Goal: Use online tool/utility

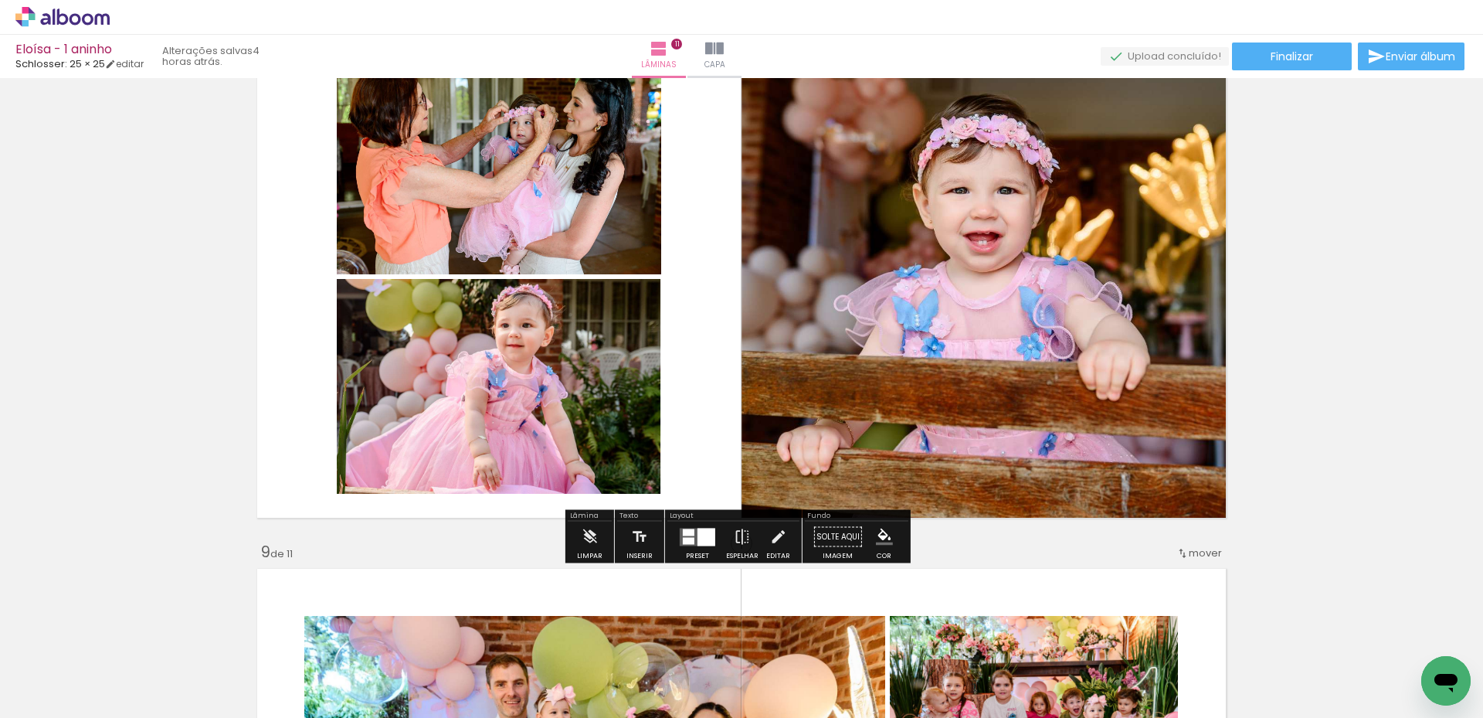
scroll to position [3785, 0]
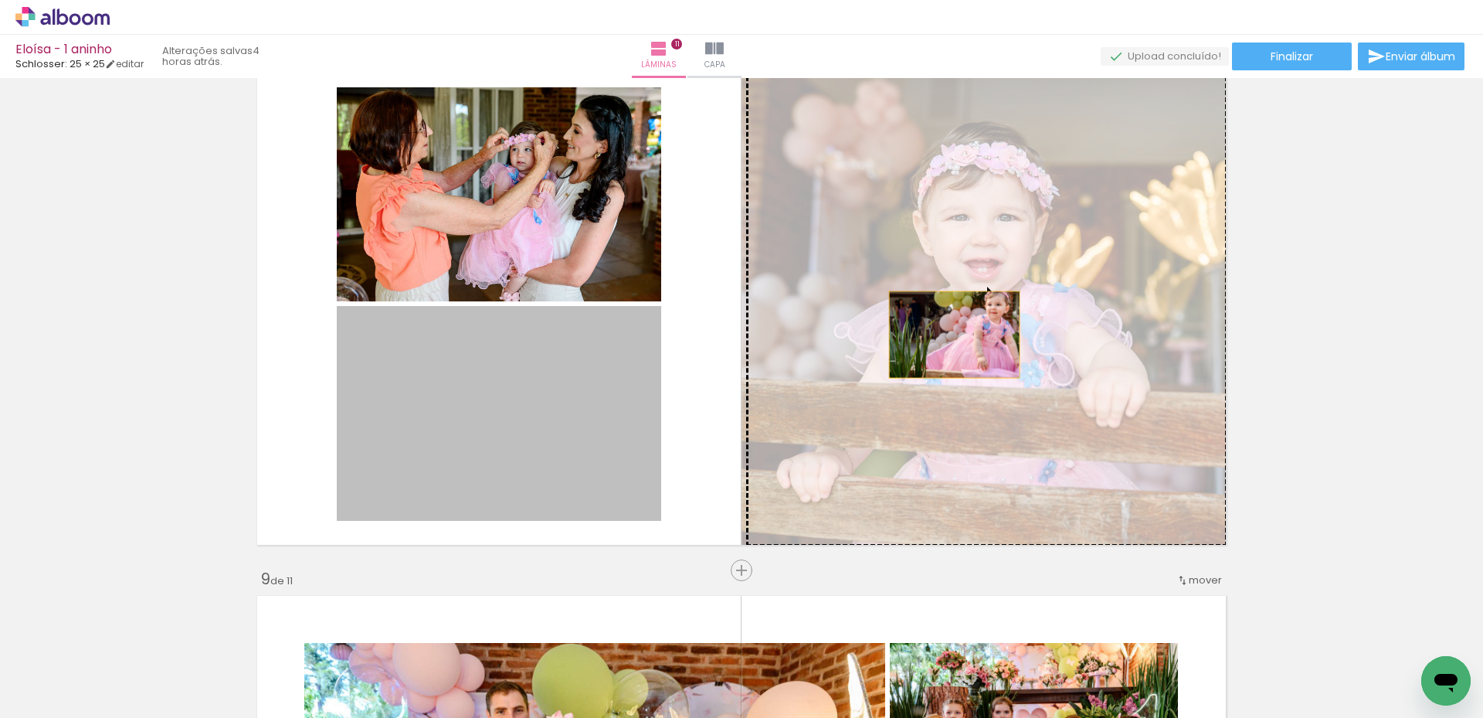
drag, startPoint x: 579, startPoint y: 416, endPoint x: 949, endPoint y: 334, distance: 379.0
click at [0, 0] on slot at bounding box center [0, 0] width 0 height 0
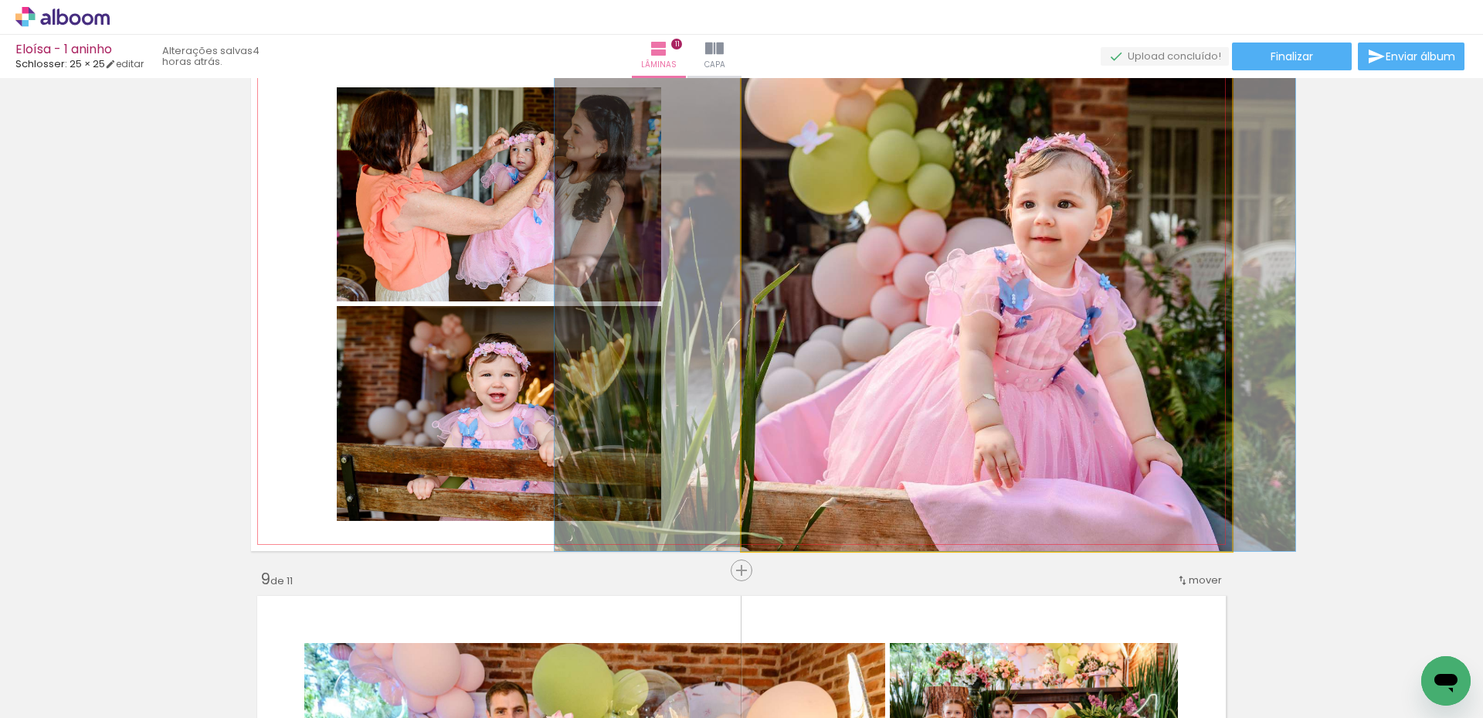
drag, startPoint x: 1037, startPoint y: 365, endPoint x: 970, endPoint y: 364, distance: 67.2
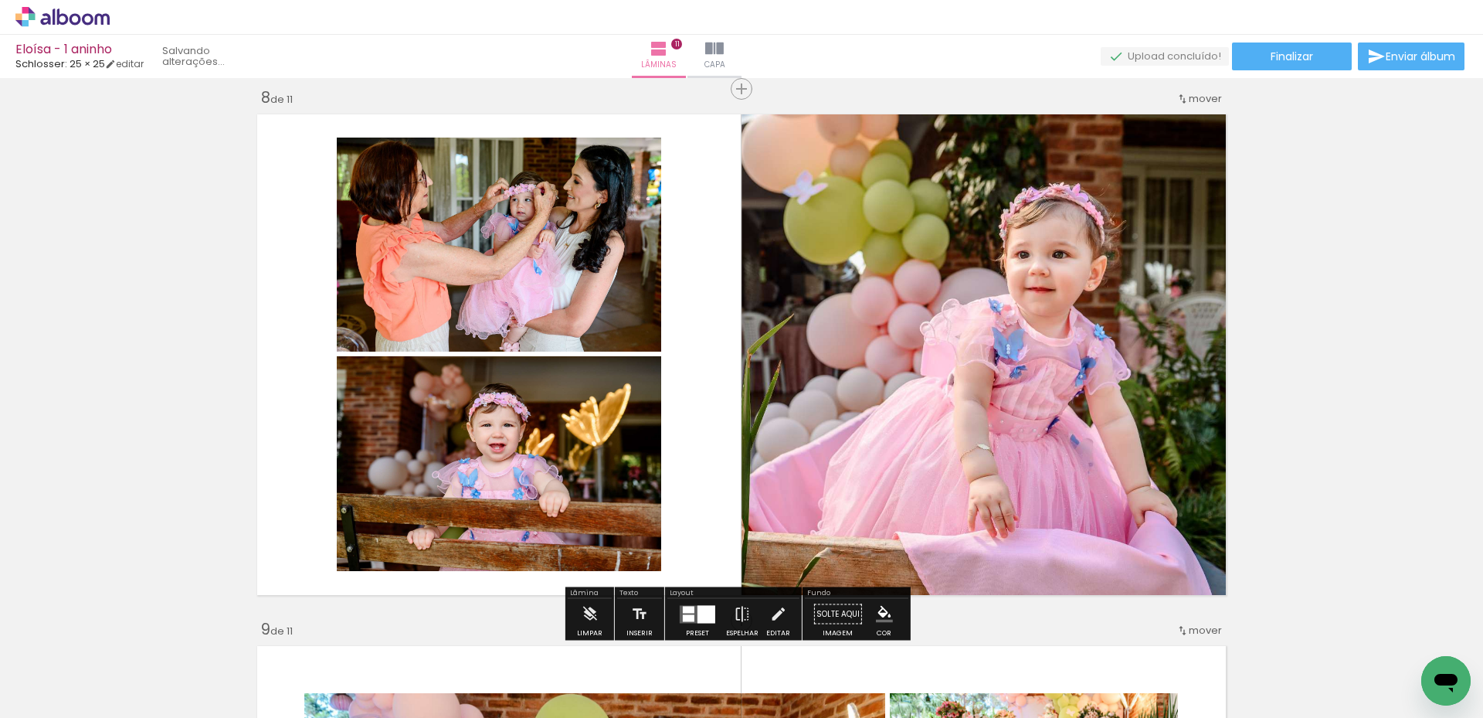
scroll to position [3708, 0]
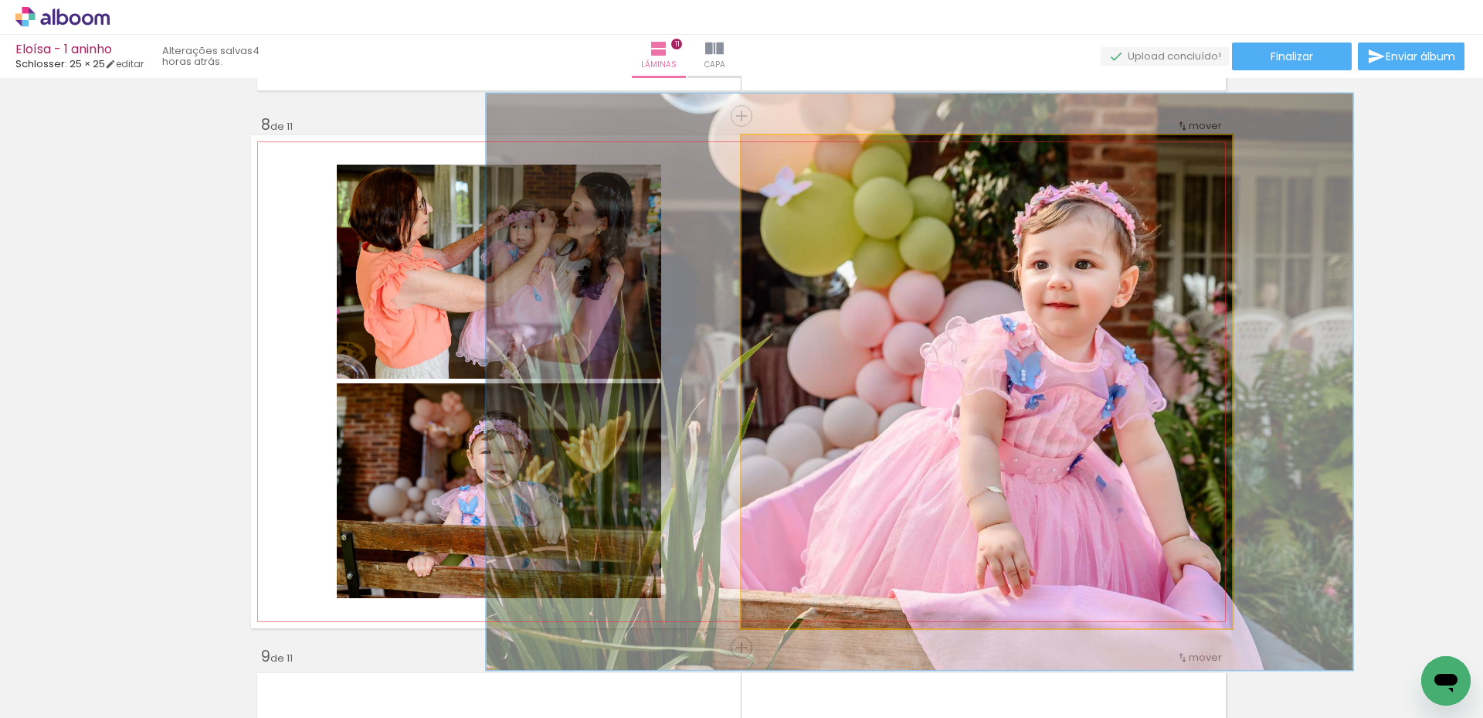
drag, startPoint x: 768, startPoint y: 156, endPoint x: 777, endPoint y: 156, distance: 9.3
type paper-slider "117"
click at [777, 156] on div at bounding box center [787, 151] width 25 height 25
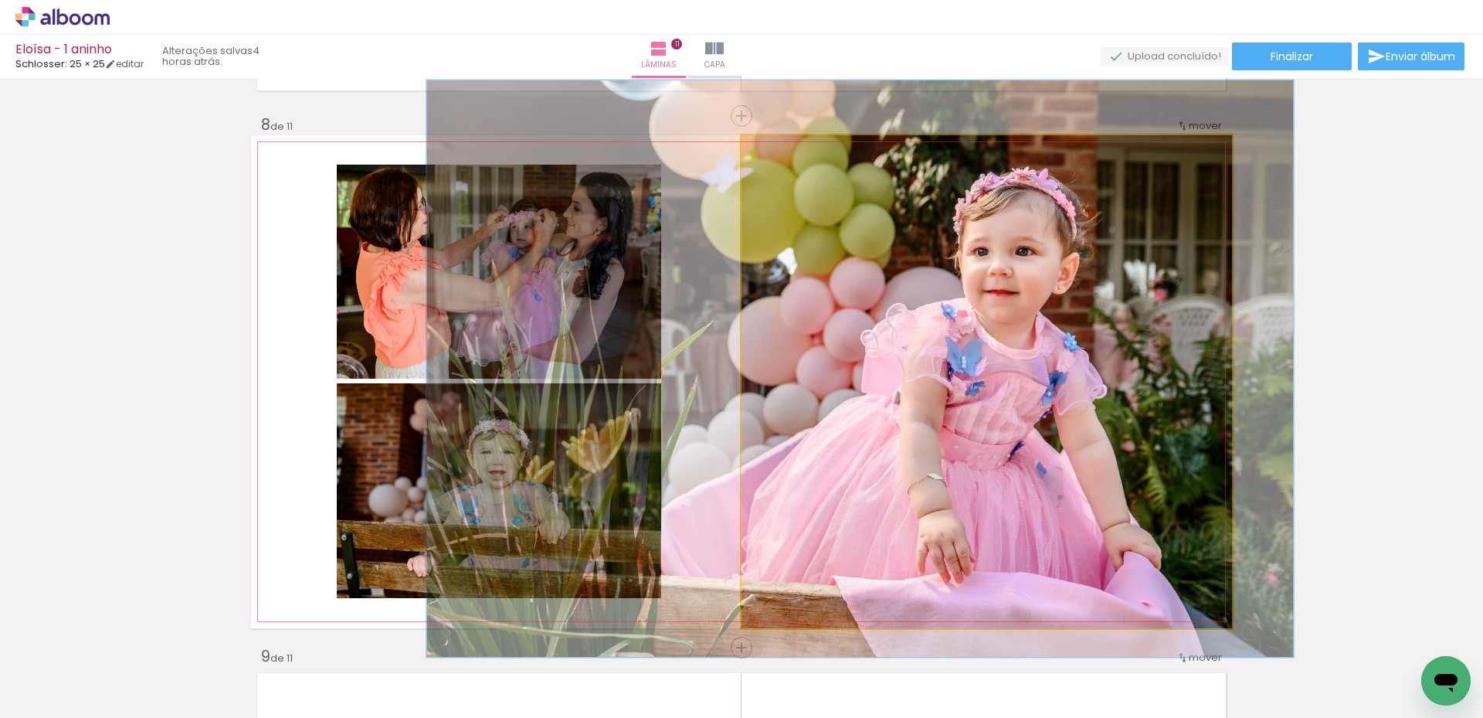
drag, startPoint x: 1113, startPoint y: 375, endPoint x: 1051, endPoint y: 363, distance: 62.9
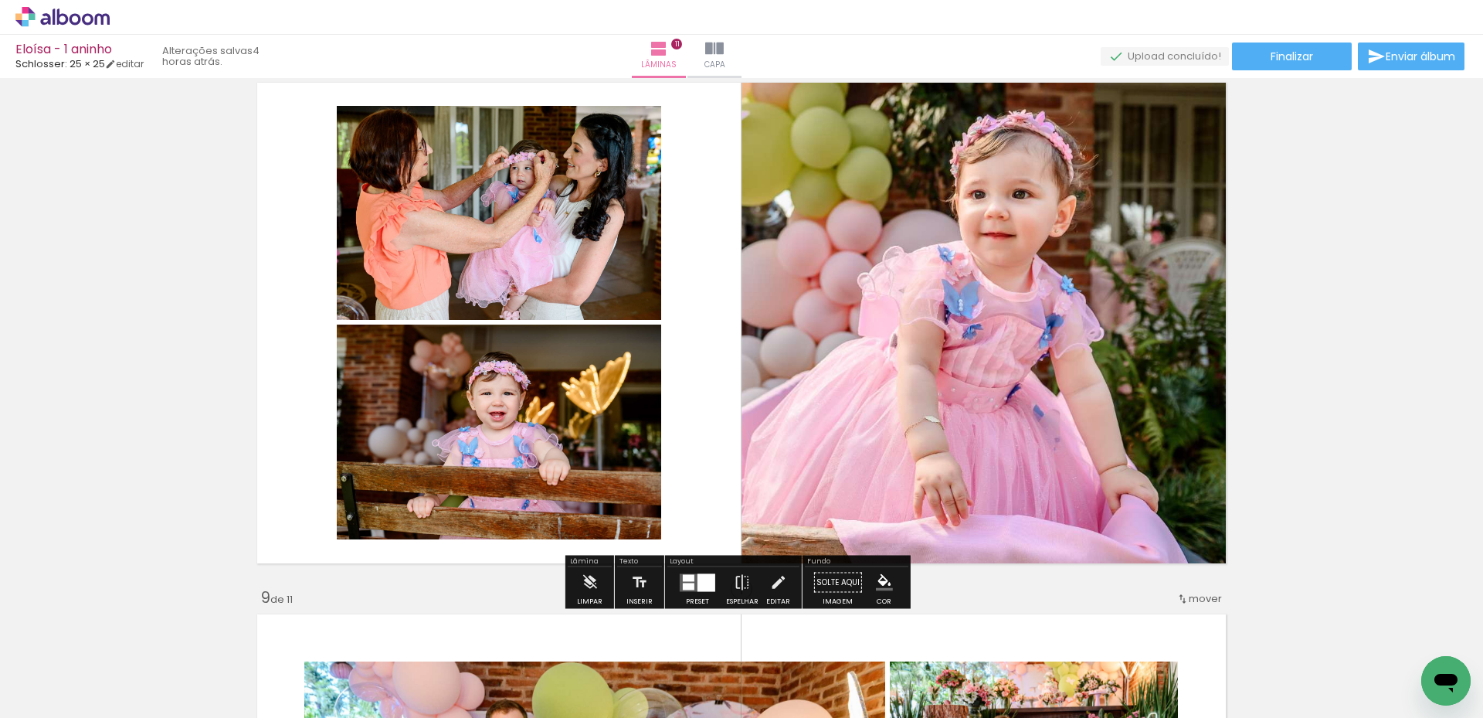
scroll to position [3862, 0]
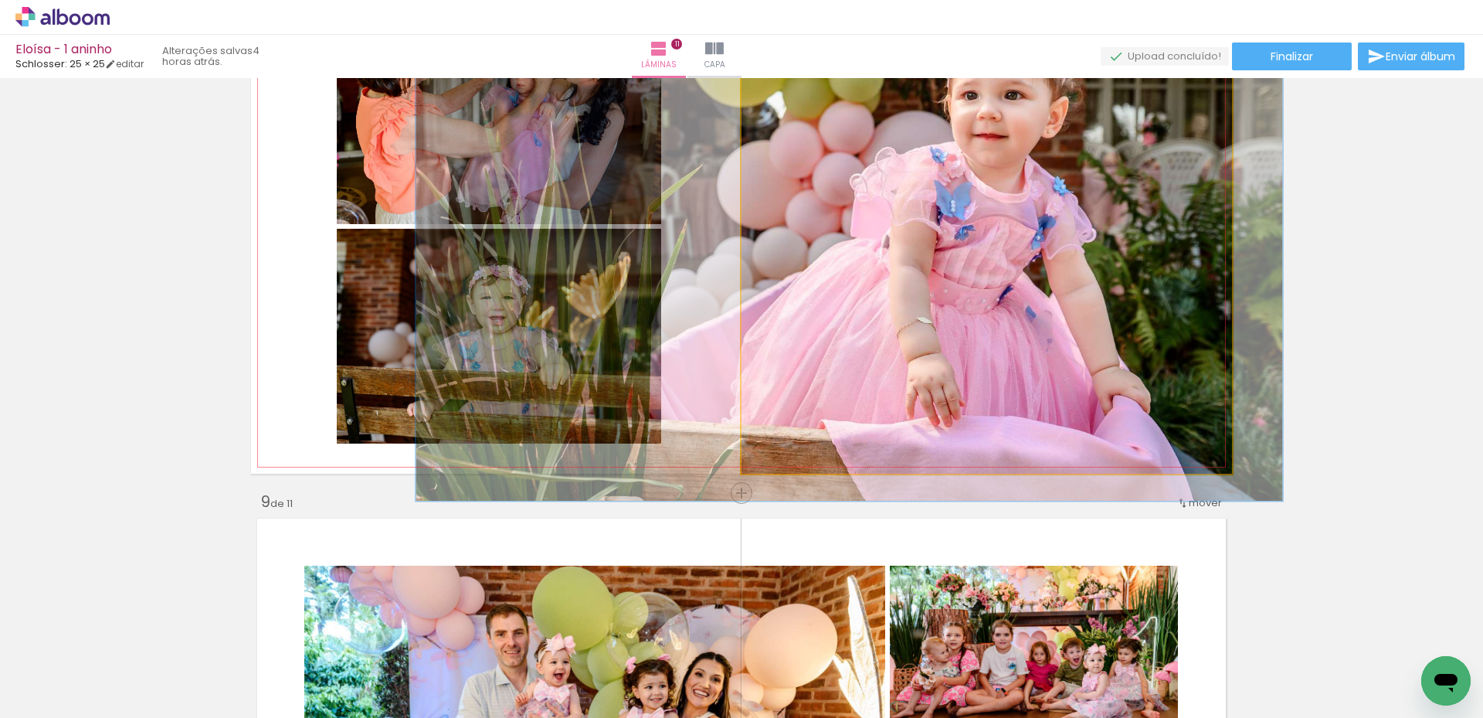
drag, startPoint x: 1049, startPoint y: 341, endPoint x: 1041, endPoint y: 338, distance: 8.3
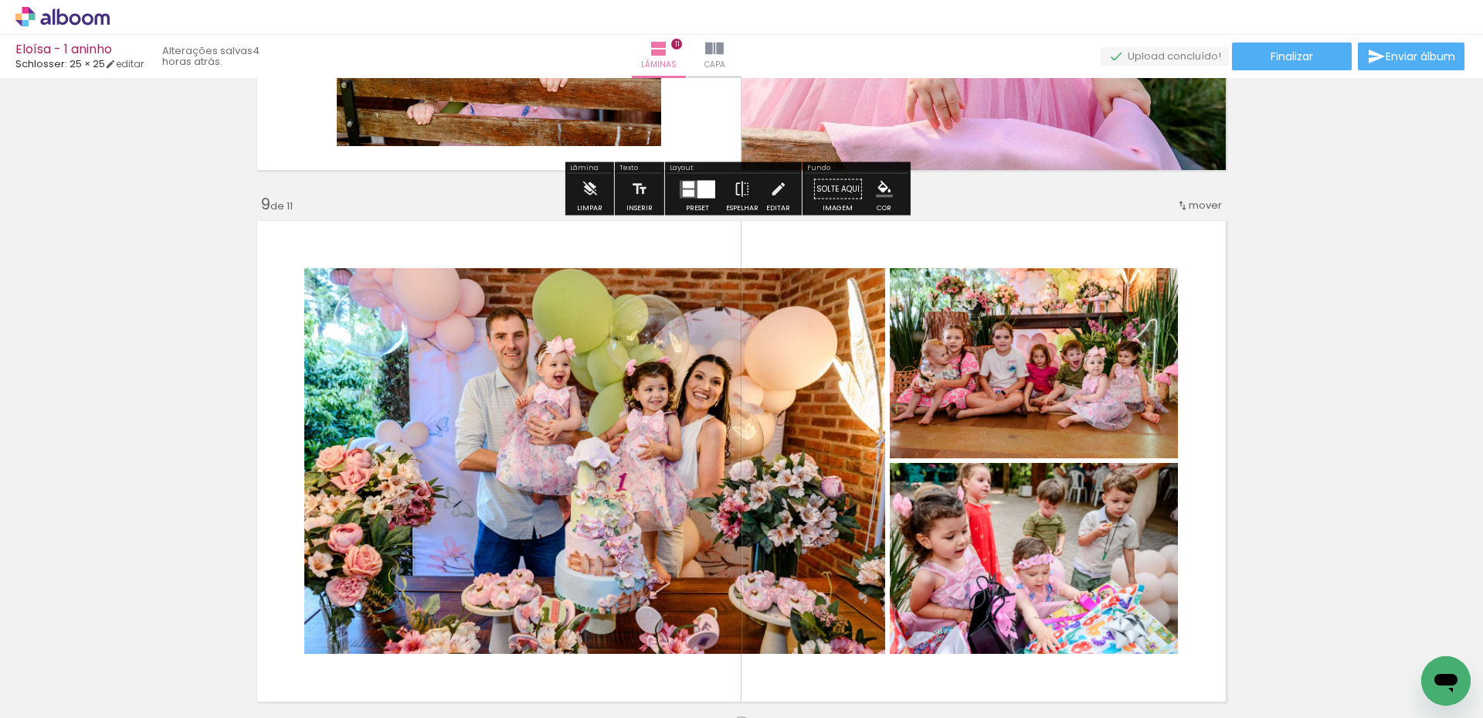
scroll to position [4171, 0]
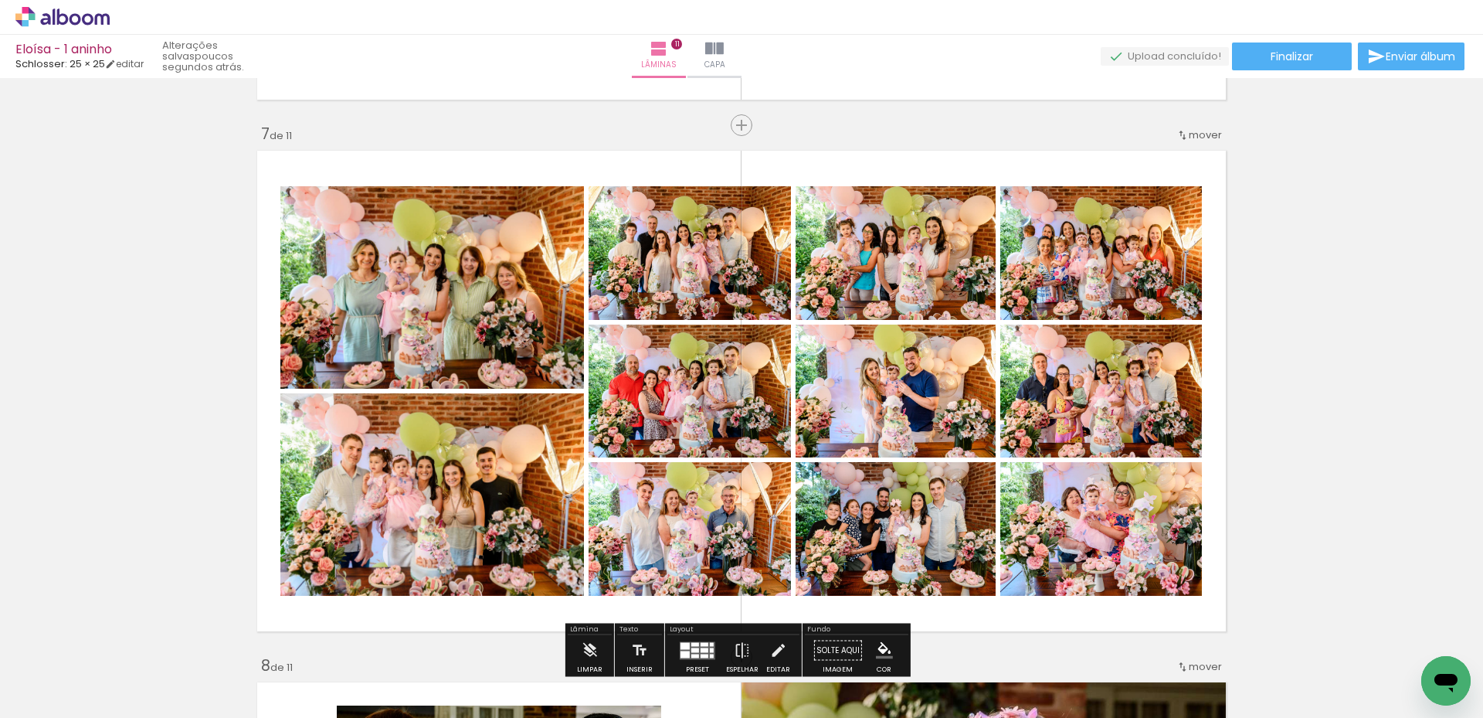
scroll to position [3244, 0]
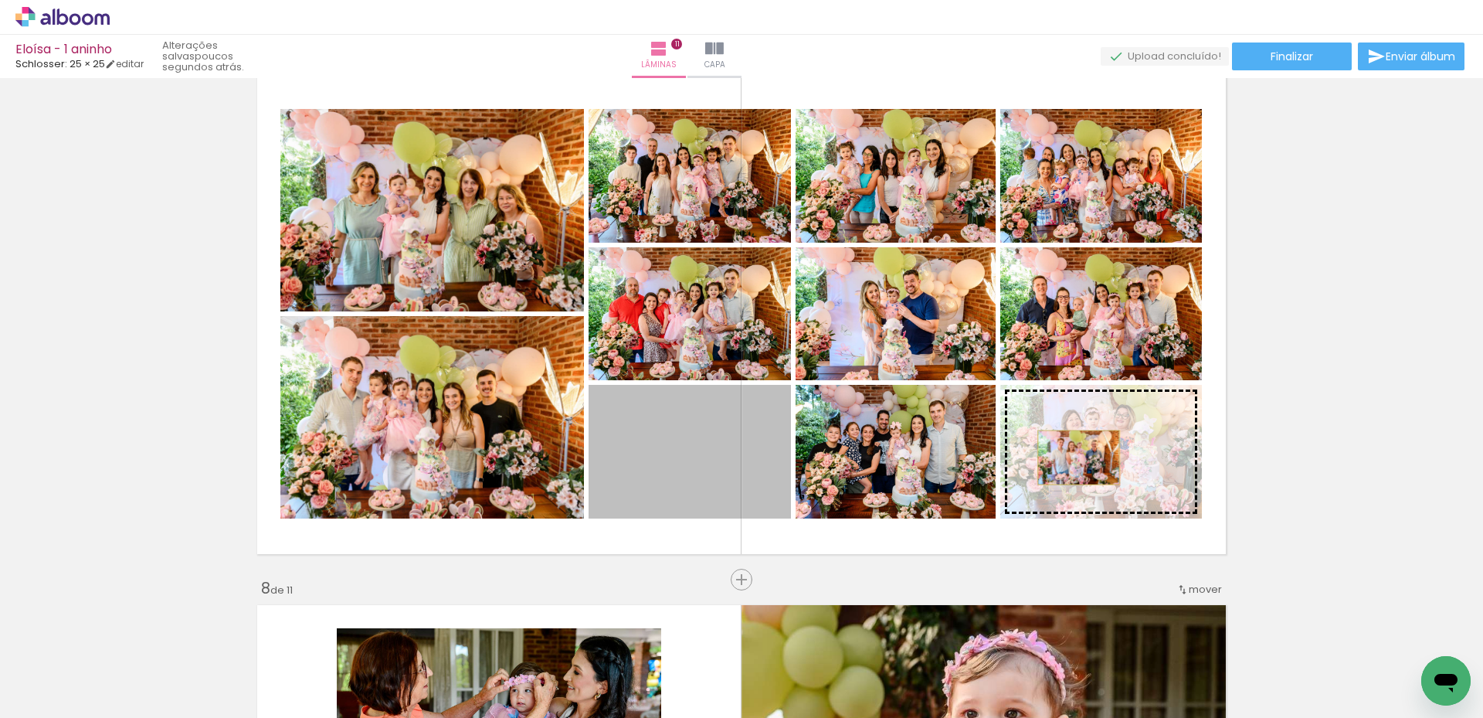
drag, startPoint x: 681, startPoint y: 480, endPoint x: 1073, endPoint y: 457, distance: 392.3
click at [0, 0] on slot at bounding box center [0, 0] width 0 height 0
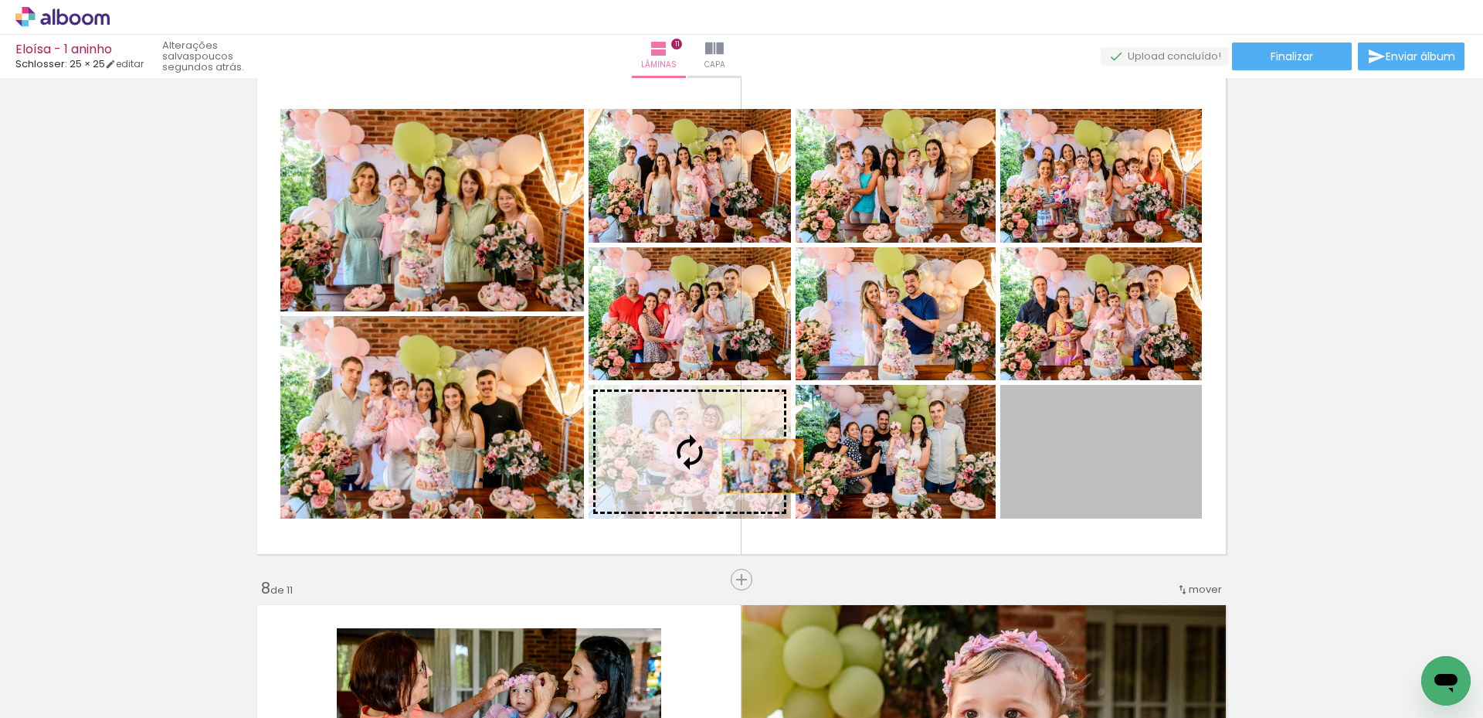
drag, startPoint x: 1105, startPoint y: 478, endPoint x: 721, endPoint y: 465, distance: 384.9
click at [0, 0] on slot at bounding box center [0, 0] width 0 height 0
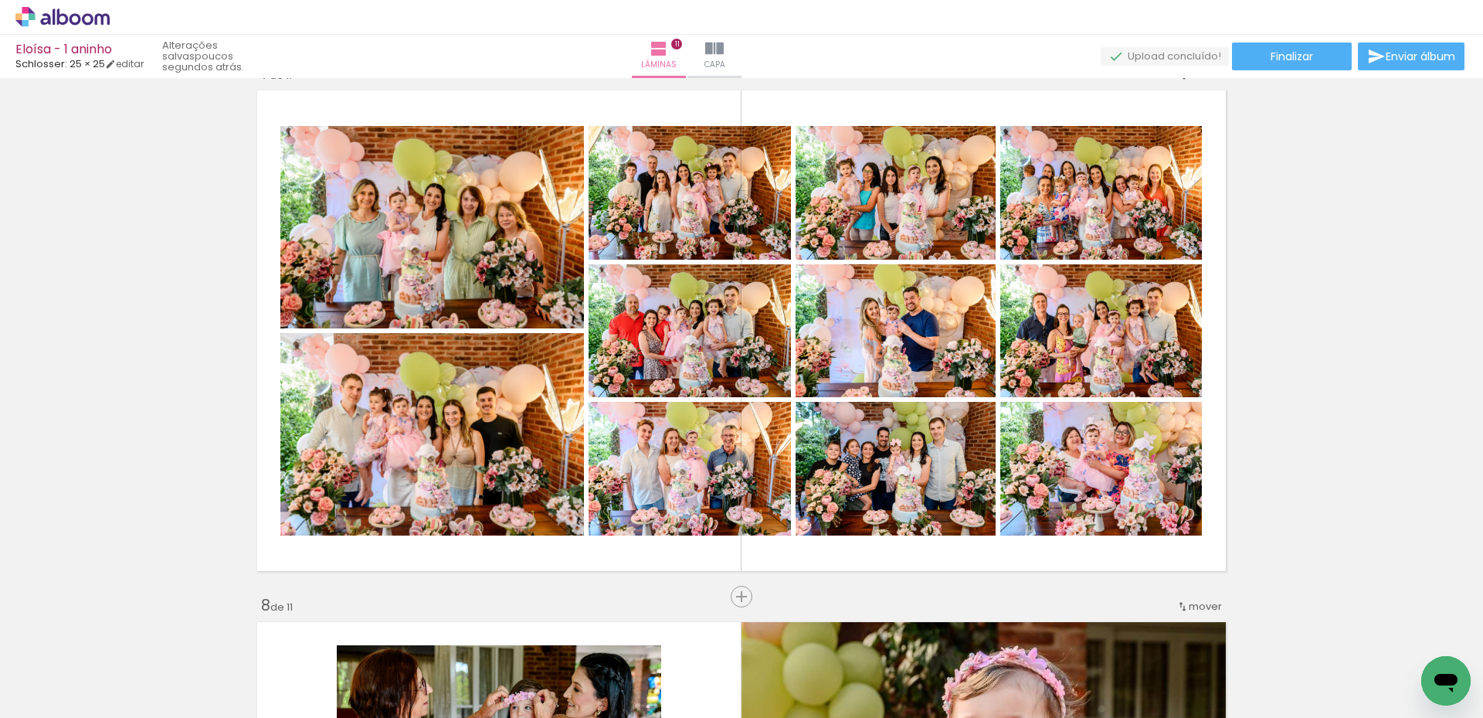
scroll to position [3219, 0]
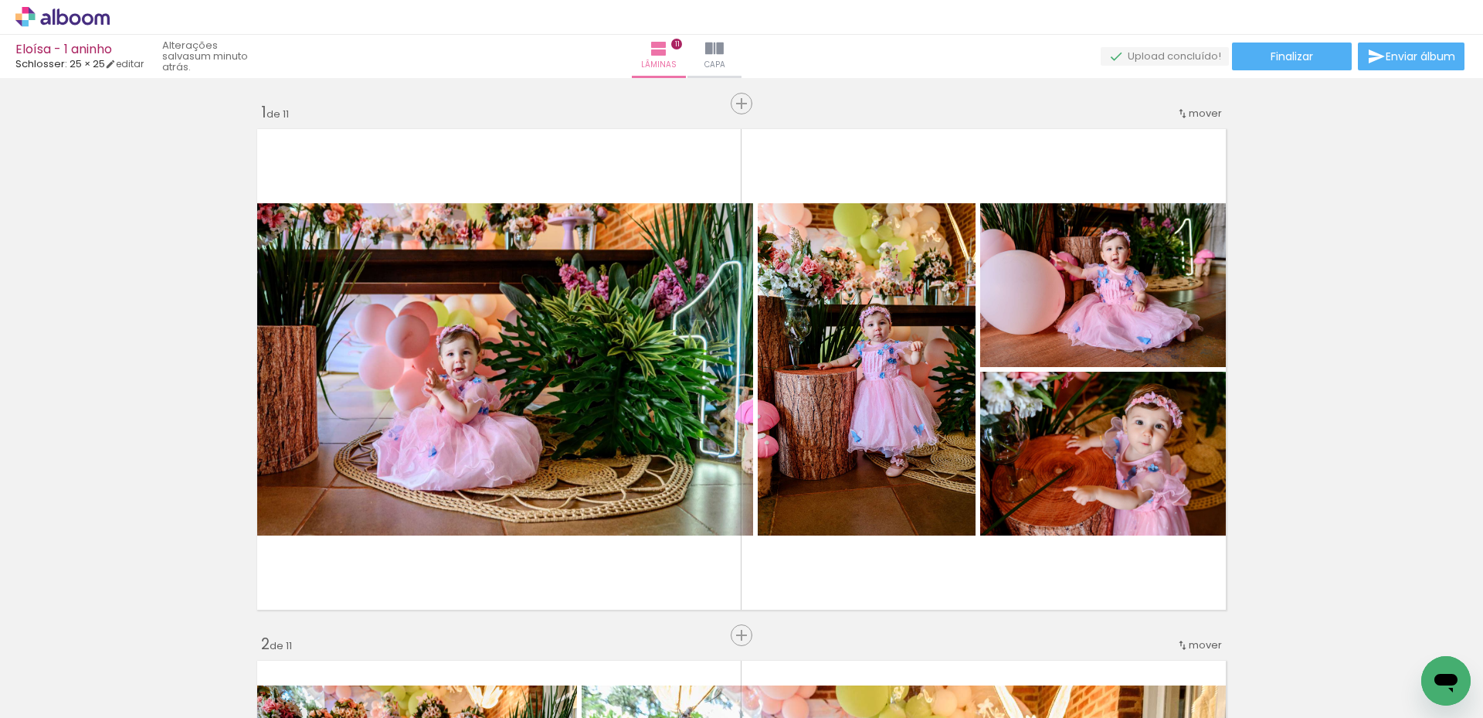
scroll to position [3219, 0]
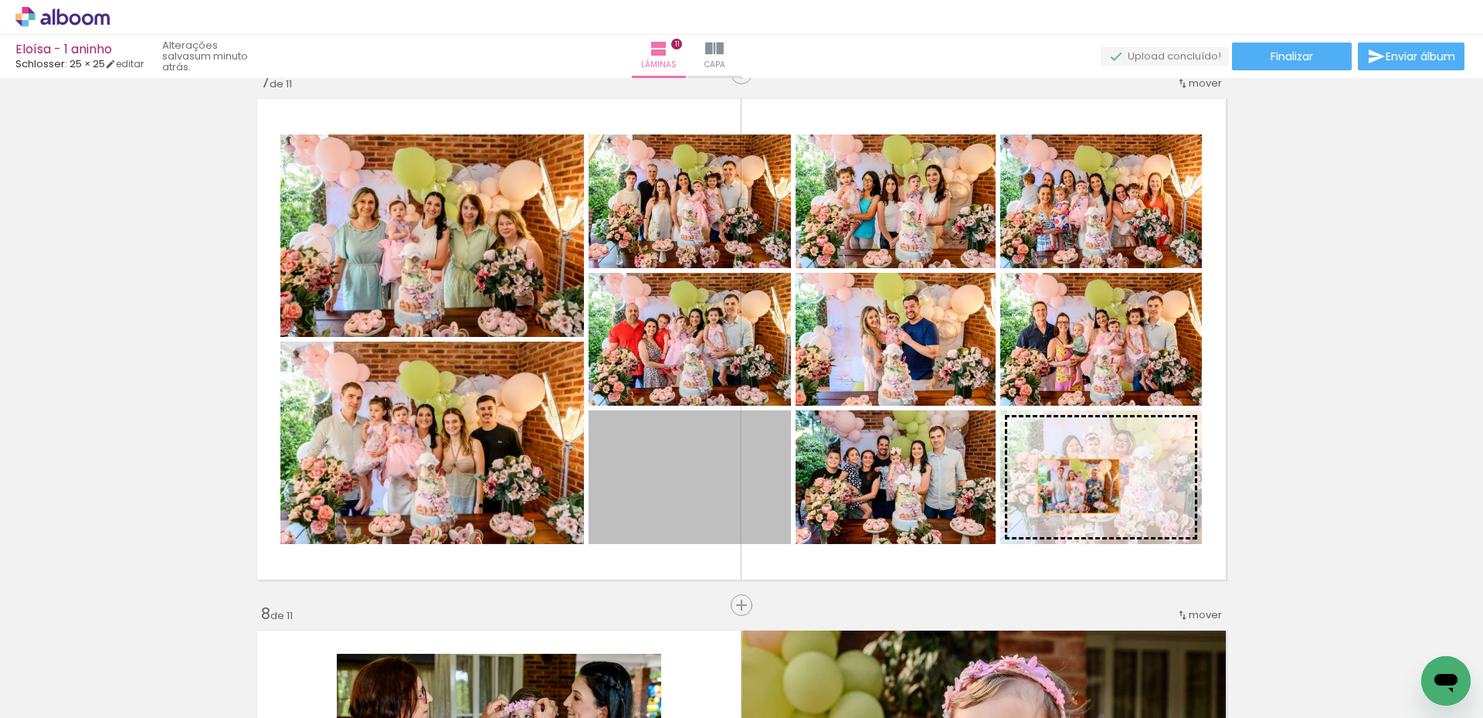
drag, startPoint x: 689, startPoint y: 484, endPoint x: 1073, endPoint y: 486, distance: 383.9
click at [0, 0] on slot at bounding box center [0, 0] width 0 height 0
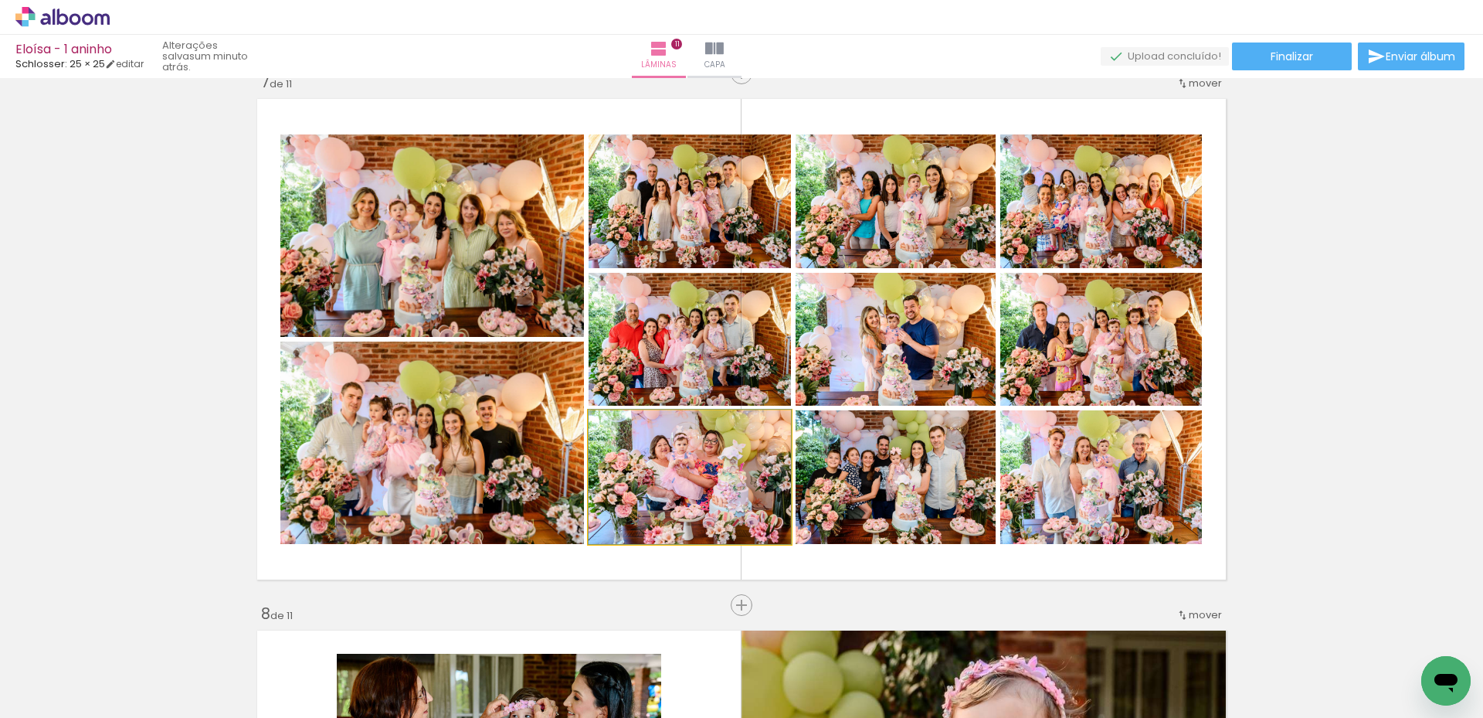
drag, startPoint x: 710, startPoint y: 477, endPoint x: 731, endPoint y: 460, distance: 26.4
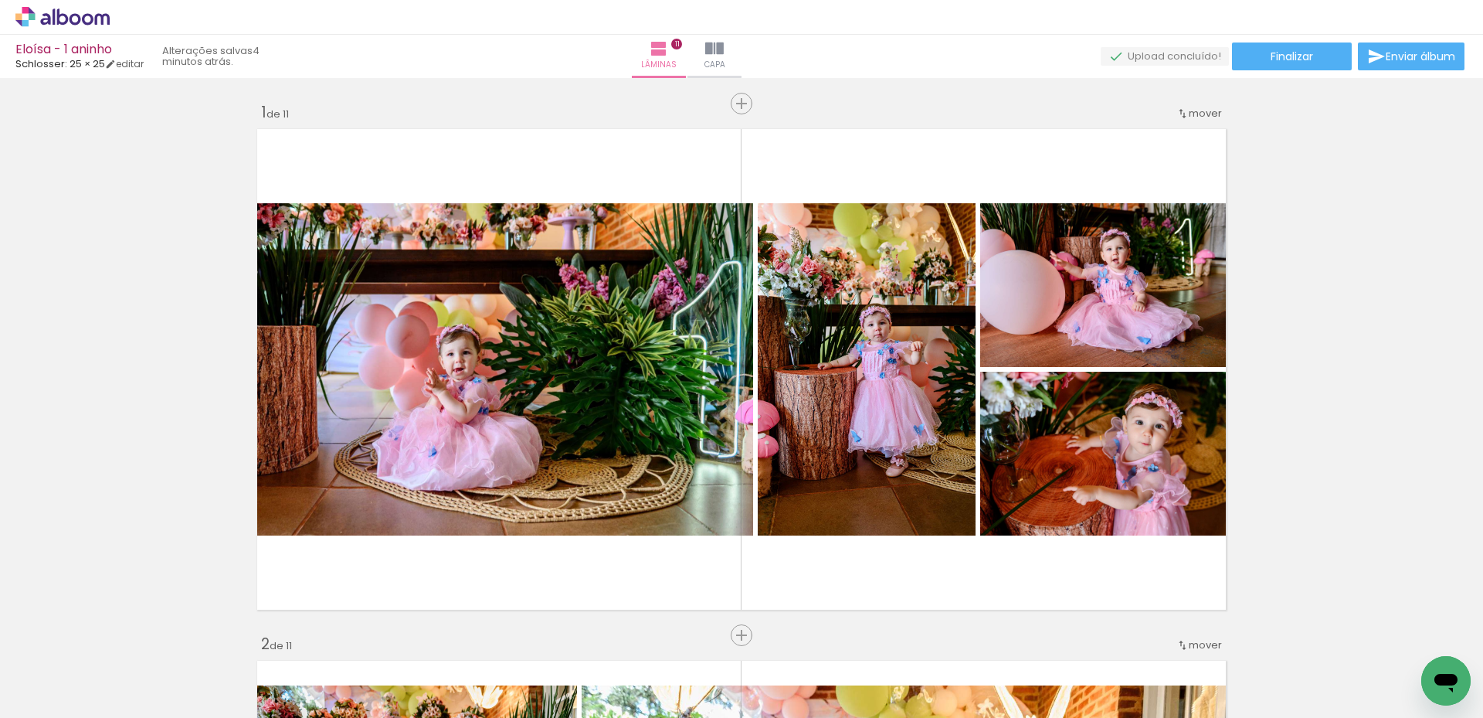
scroll to position [3219, 0]
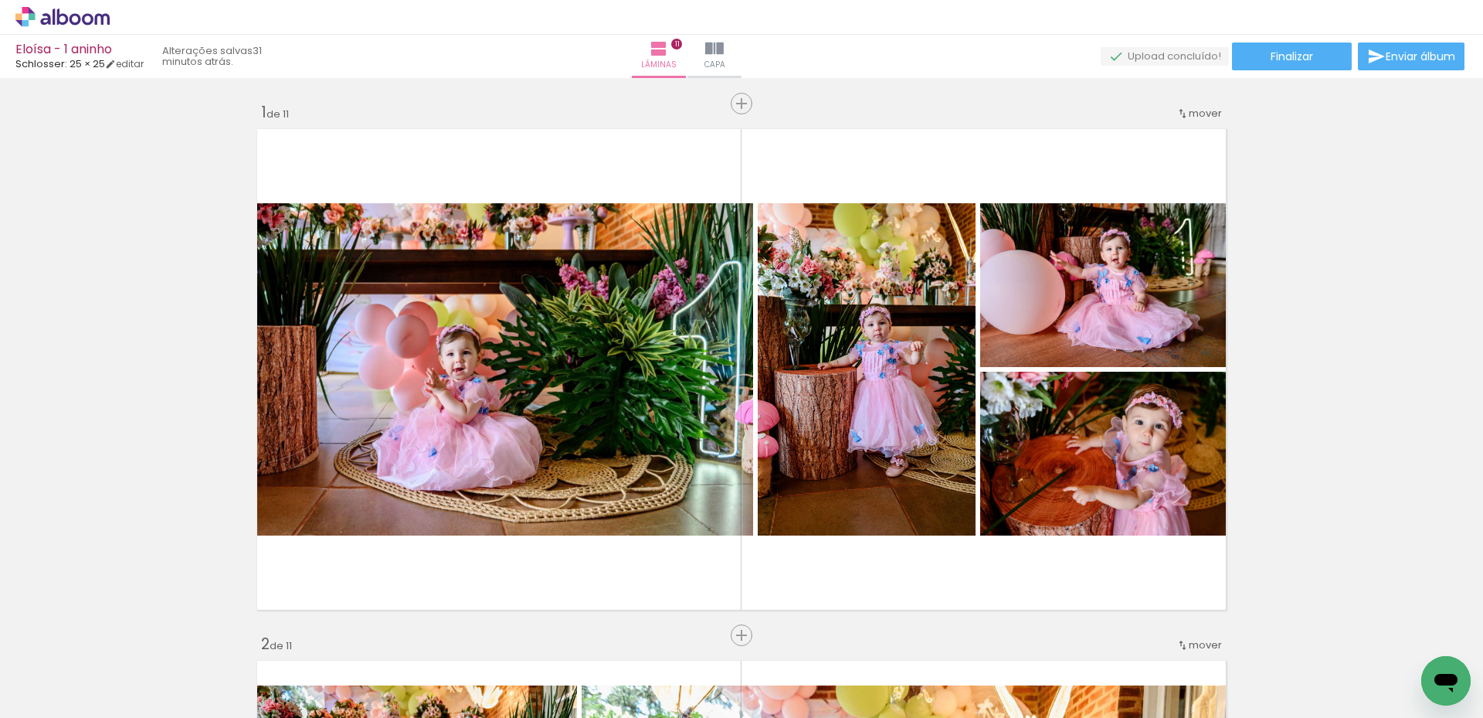
scroll to position [3219, 0]
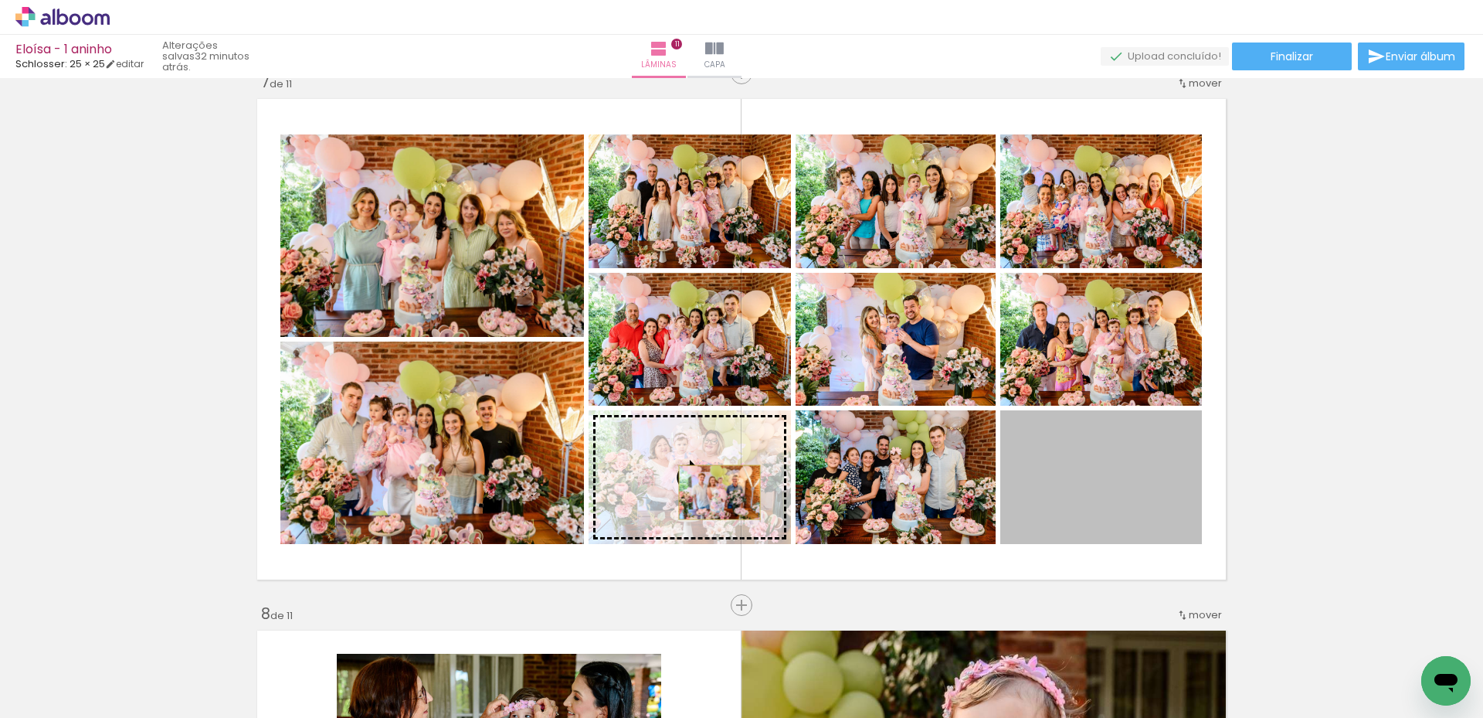
drag, startPoint x: 1131, startPoint y: 474, endPoint x: 714, endPoint y: 492, distance: 417.5
click at [0, 0] on slot at bounding box center [0, 0] width 0 height 0
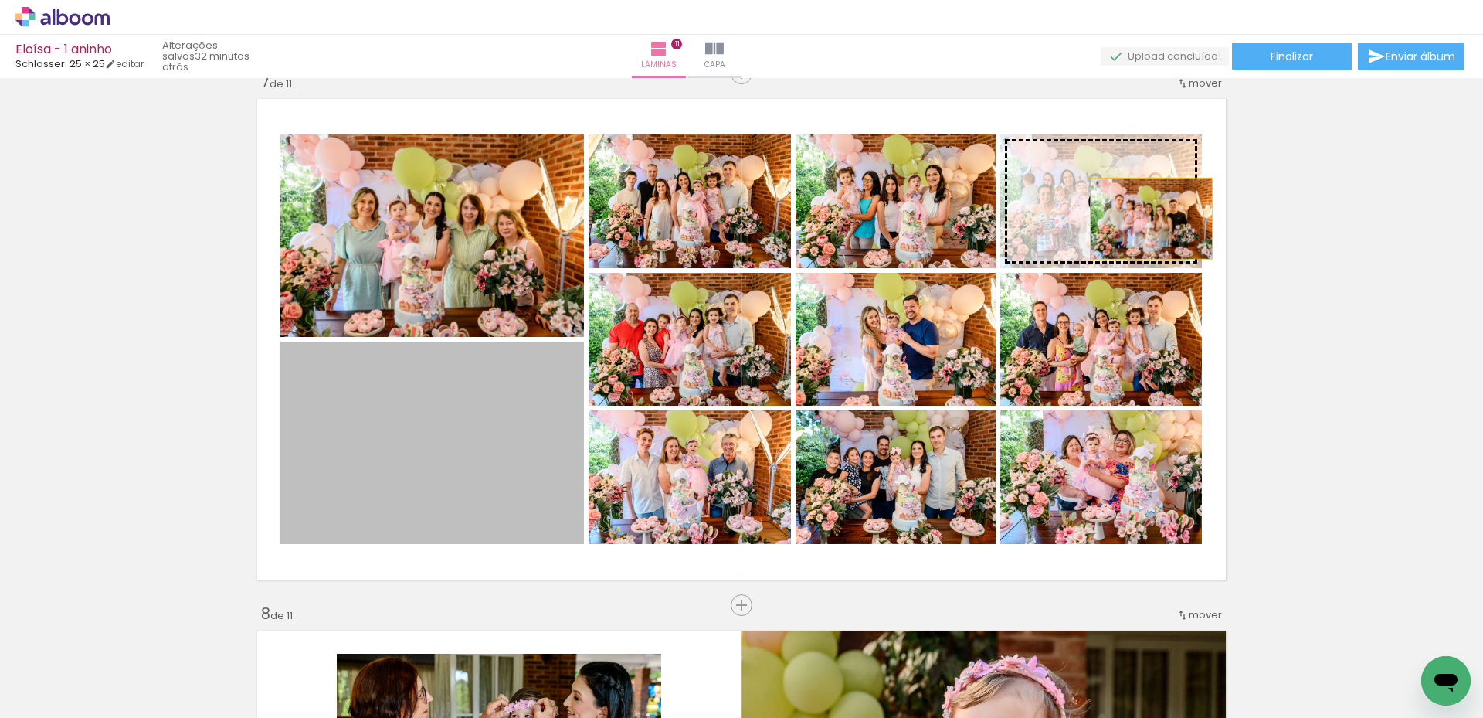
drag, startPoint x: 473, startPoint y: 487, endPoint x: 1155, endPoint y: 212, distance: 735.2
click at [0, 0] on slot at bounding box center [0, 0] width 0 height 0
